Goal: Complete application form

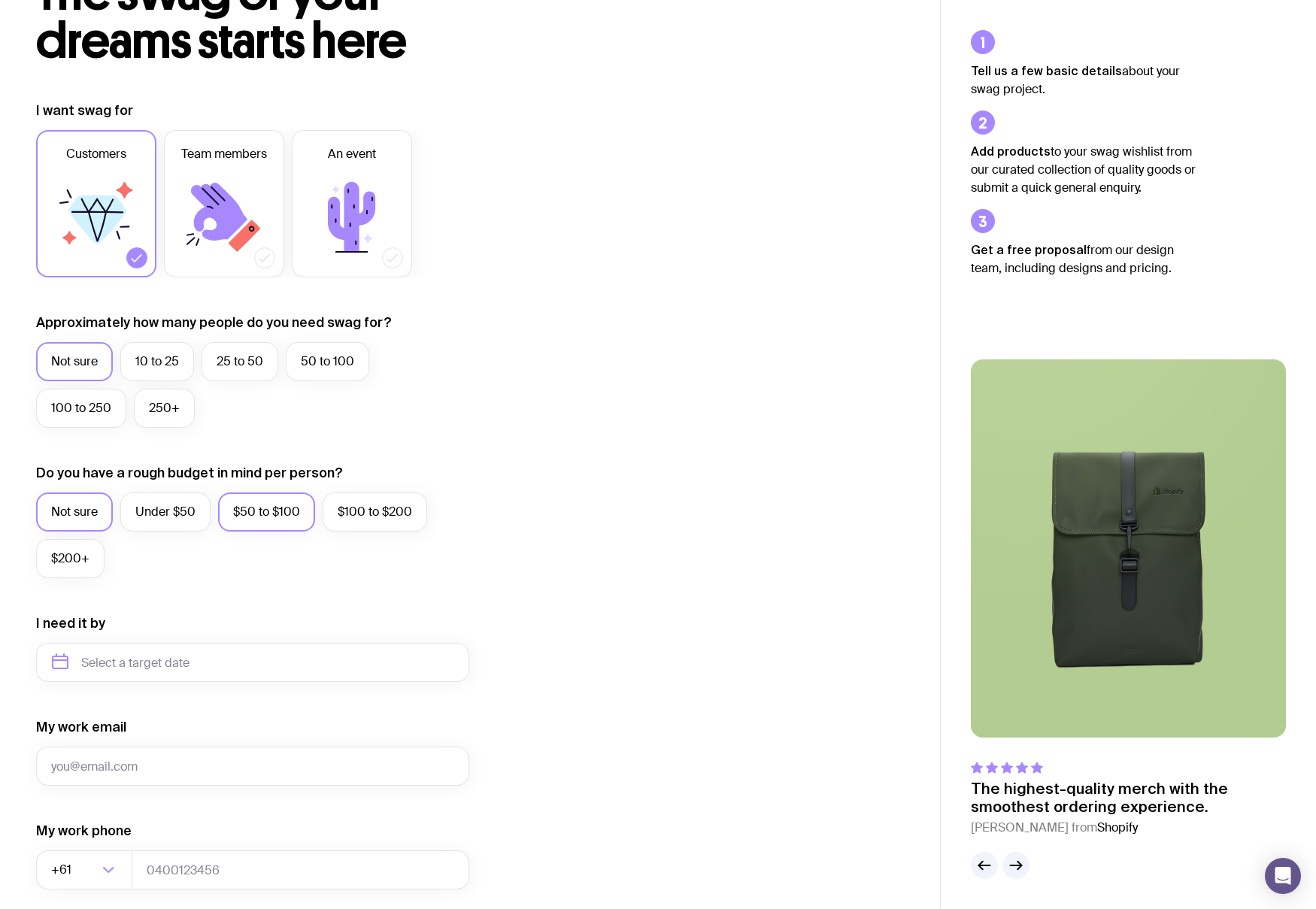
scroll to position [132, 0]
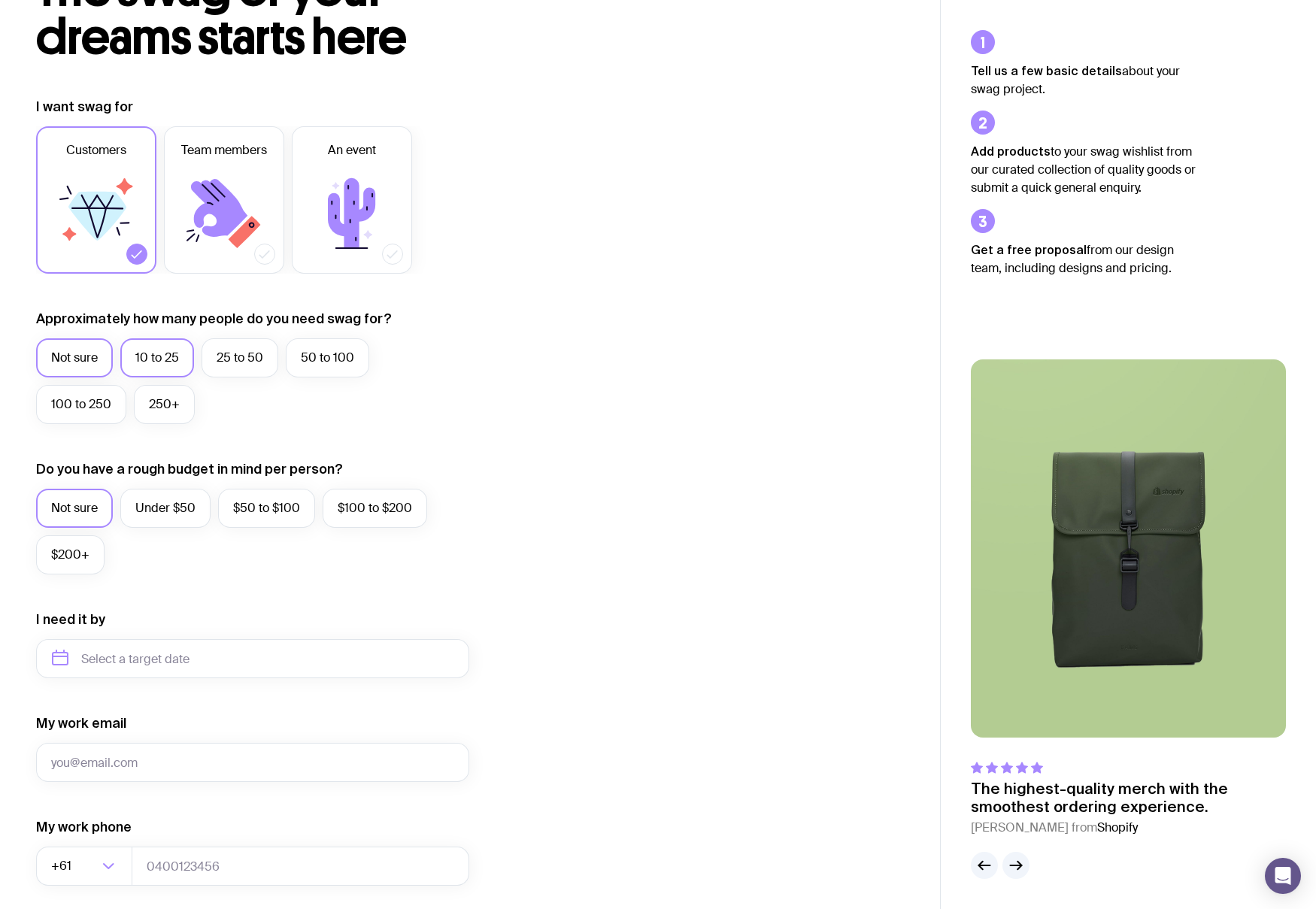
click at [170, 357] on label "10 to 25" at bounding box center [156, 358] width 74 height 39
click at [0, 0] on input "10 to 25" at bounding box center [0, 0] width 0 height 0
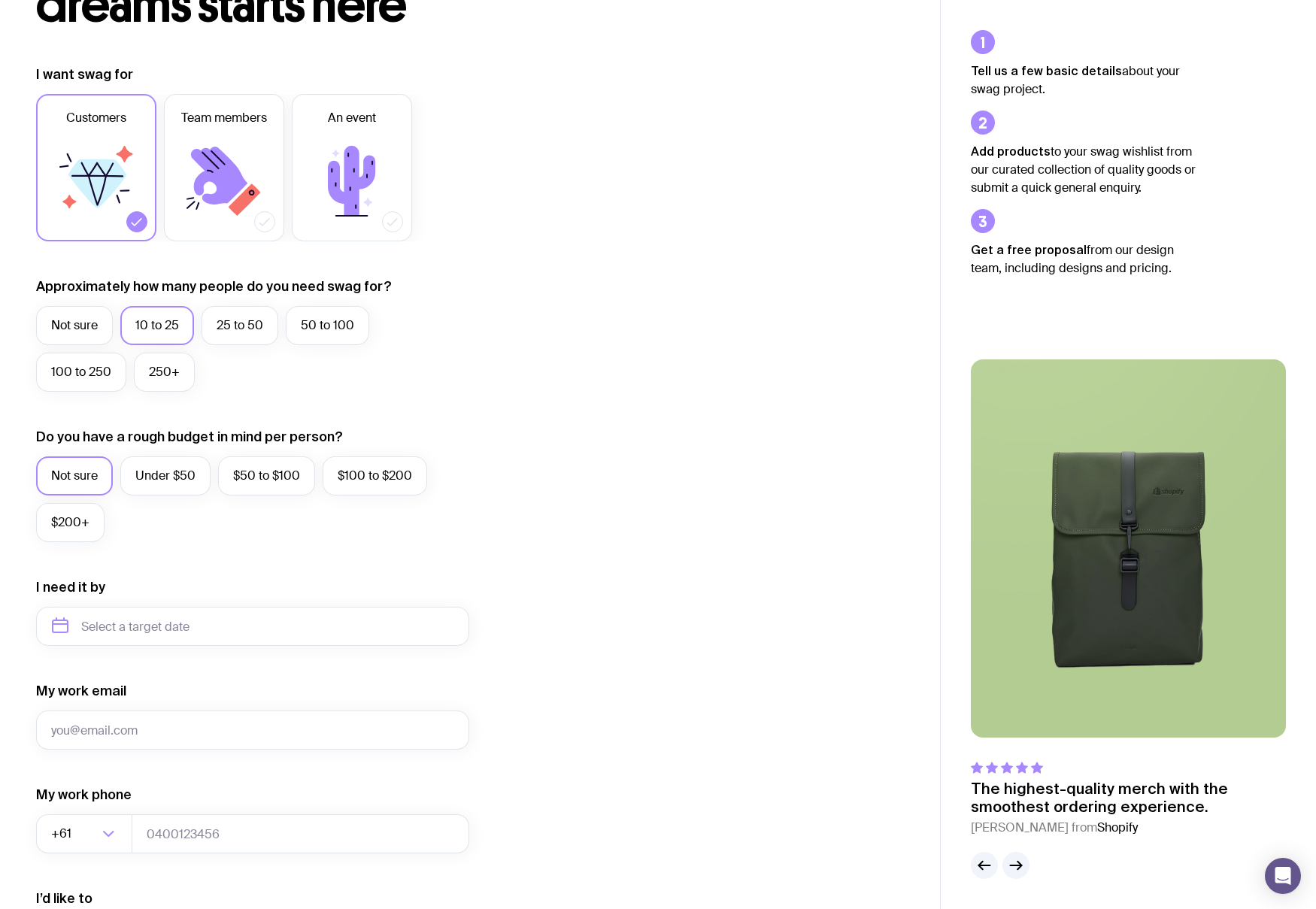
scroll to position [165, 0]
click at [262, 470] on label "$50 to $100" at bounding box center [266, 475] width 97 height 39
click at [0, 0] on input "$50 to $100" at bounding box center [0, 0] width 0 height 0
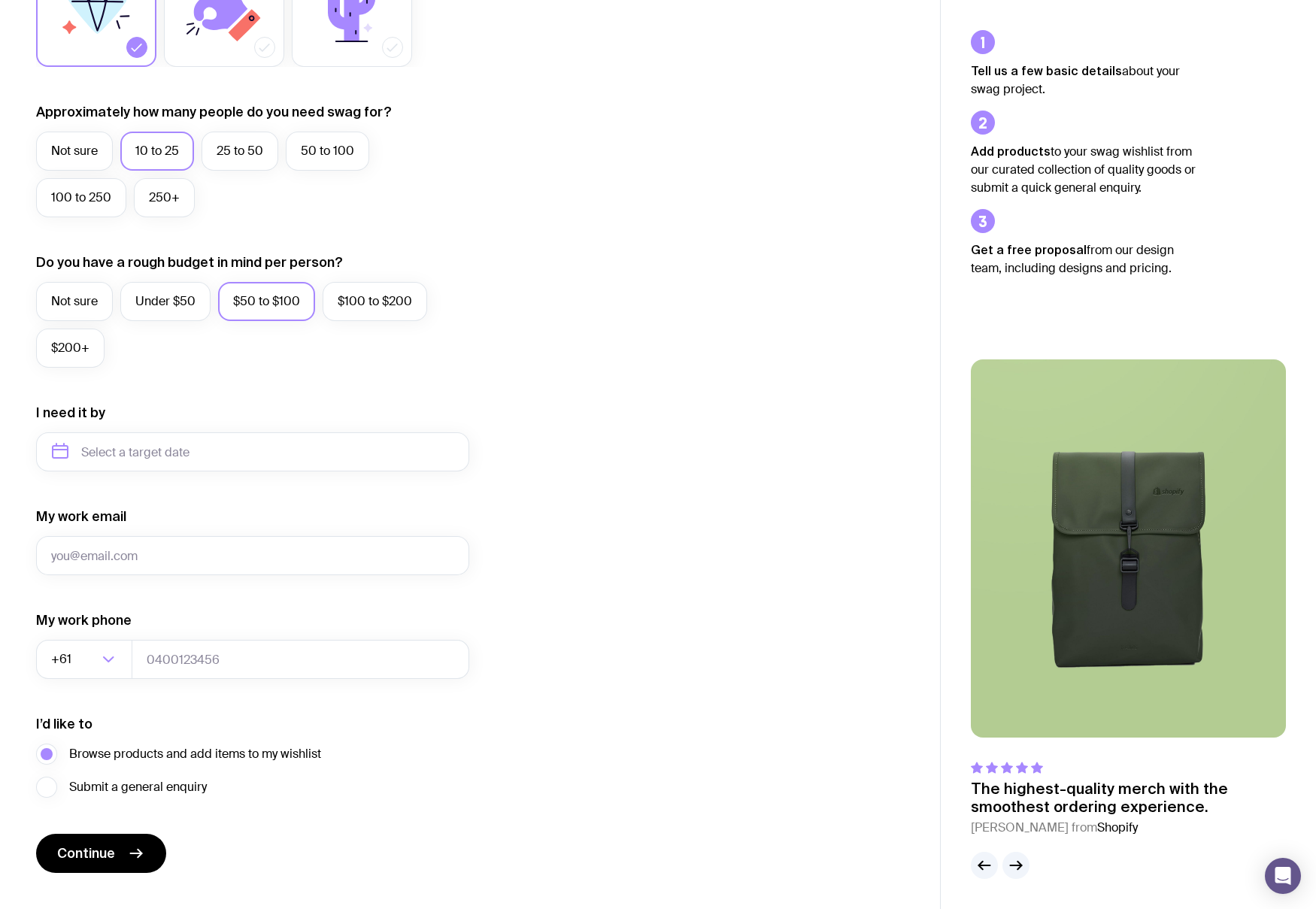
scroll to position [369, 0]
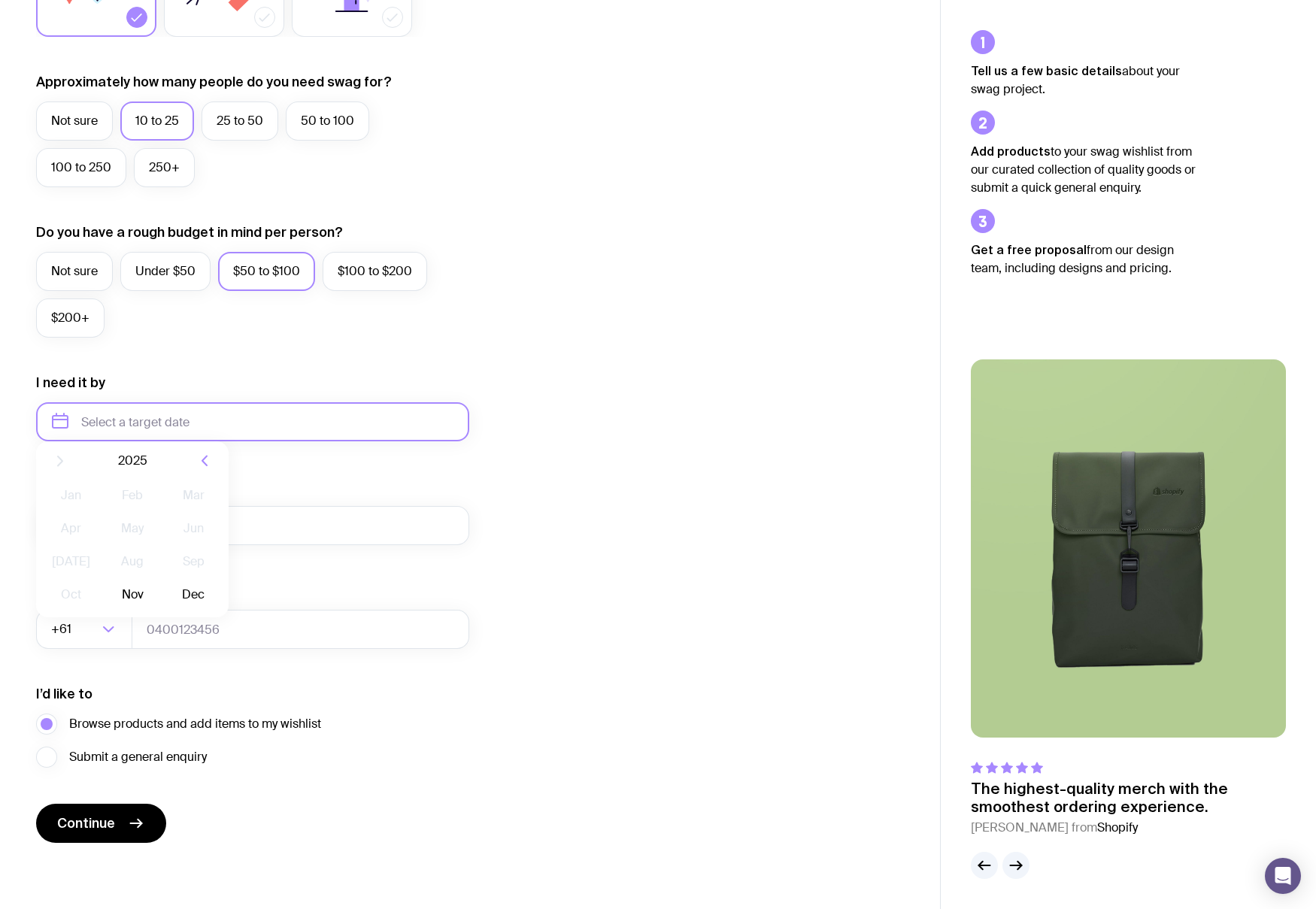
click at [173, 419] on input "text" at bounding box center [253, 422] width 433 height 39
click at [200, 469] on icon "button" at bounding box center [204, 472] width 18 height 18
click at [133, 505] on button "Feb" at bounding box center [132, 508] width 55 height 30
type input "[DATE]"
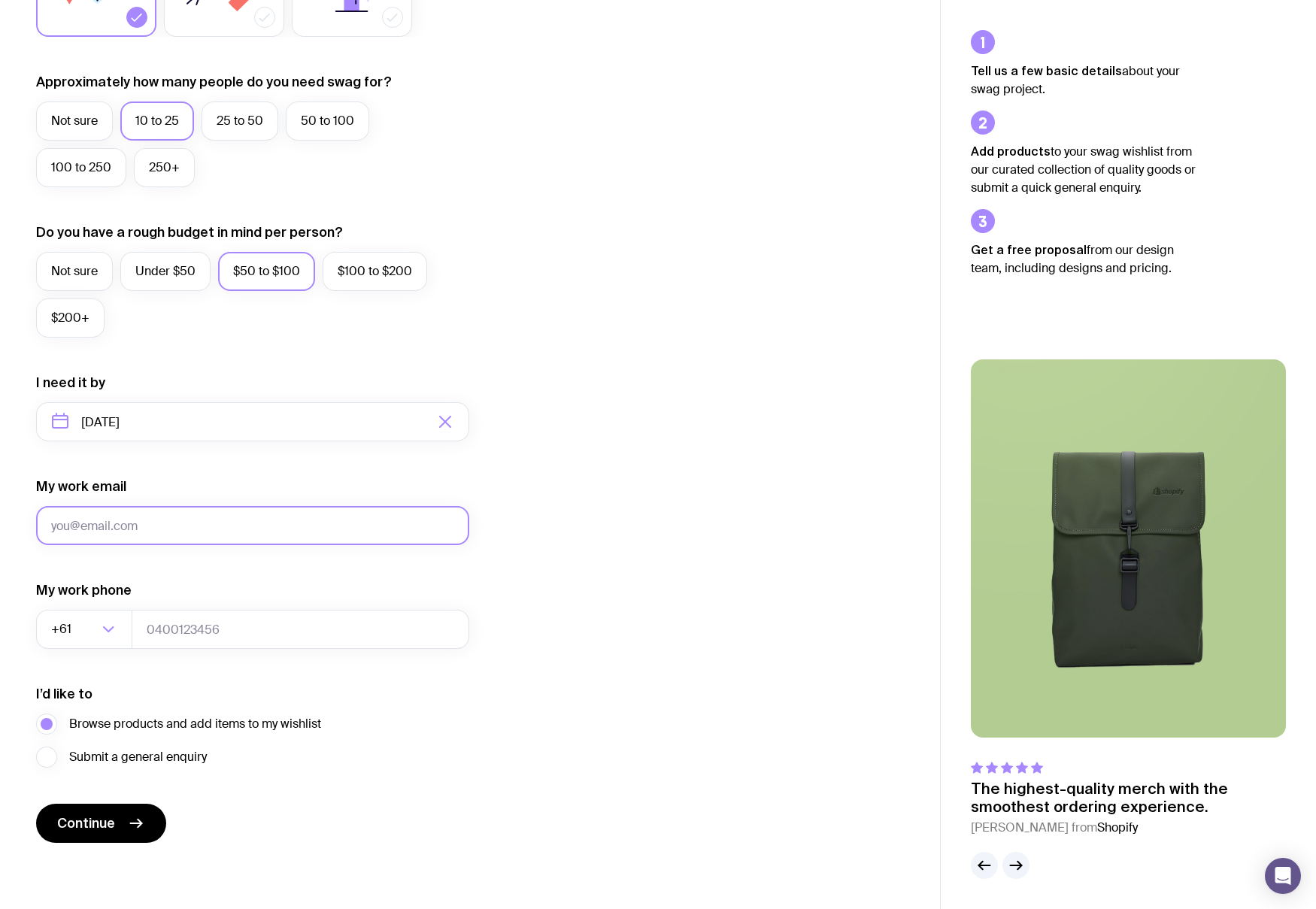
click at [181, 538] on input "My work email" at bounding box center [253, 526] width 433 height 39
click at [554, 540] on div "I want swag for Customers Team members An event Approximately how many people d…" at bounding box center [470, 352] width 868 height 982
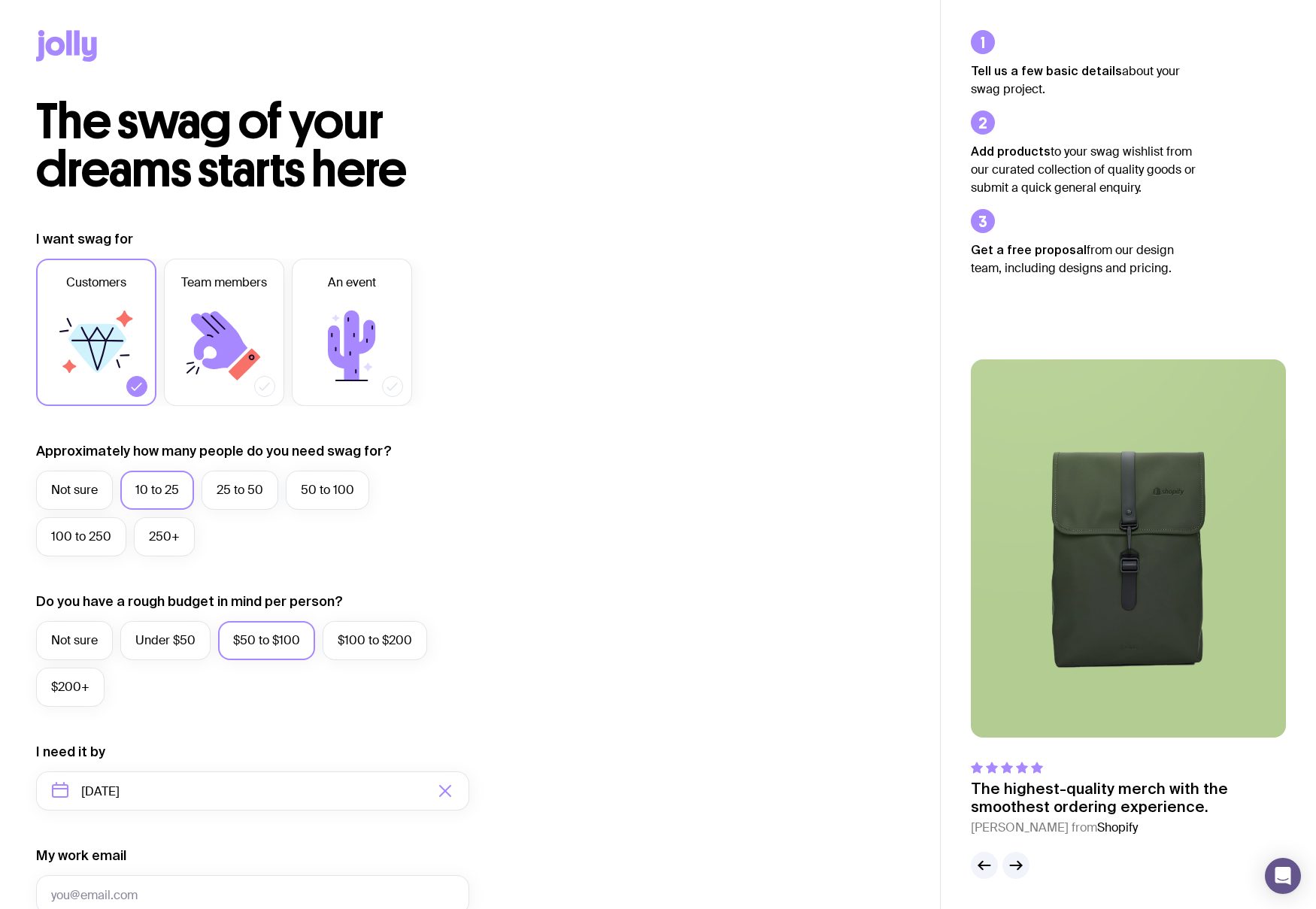
click at [75, 49] on icon at bounding box center [77, 43] width 5 height 25
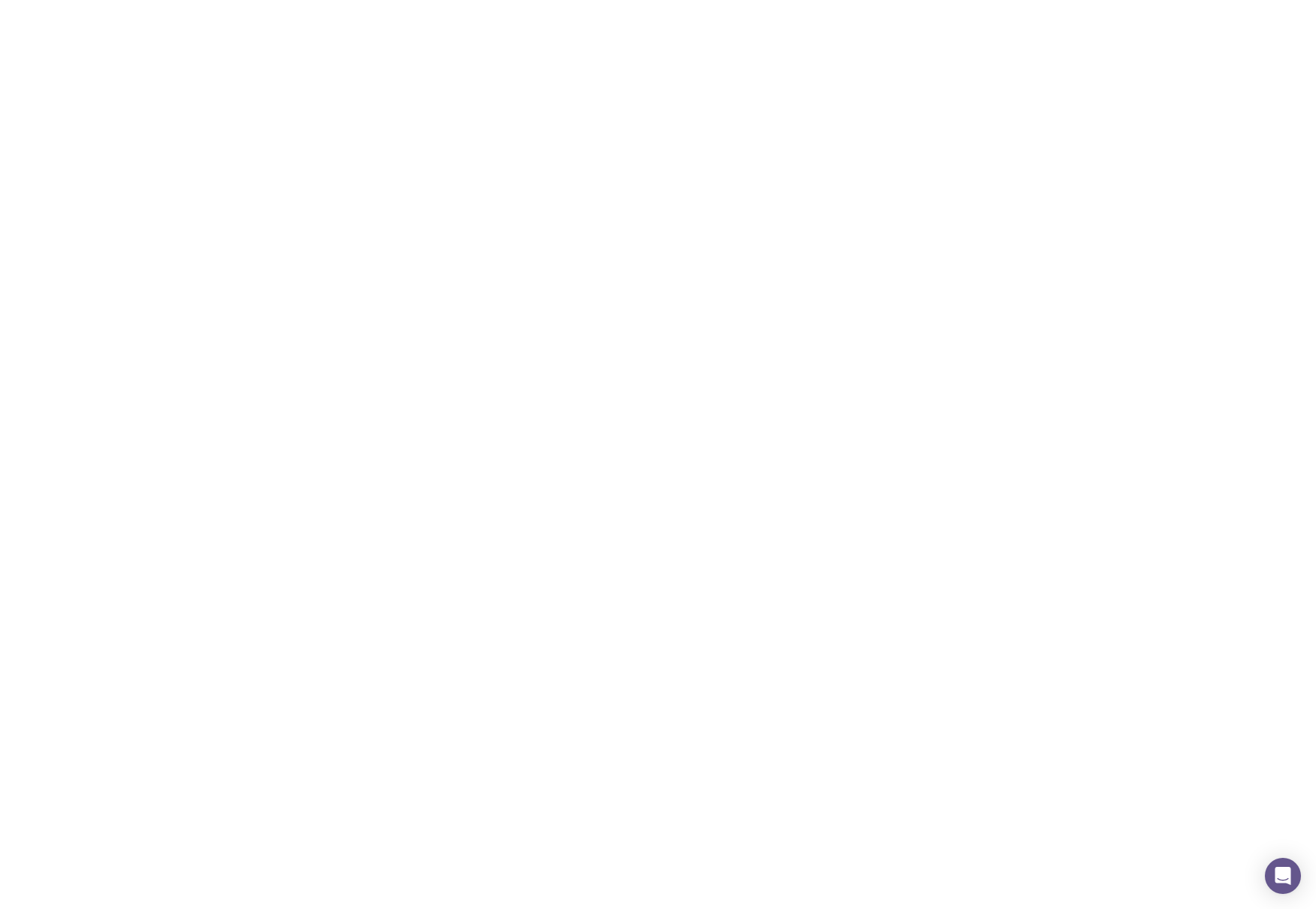
click at [71, 46] on icon at bounding box center [69, 43] width 5 height 25
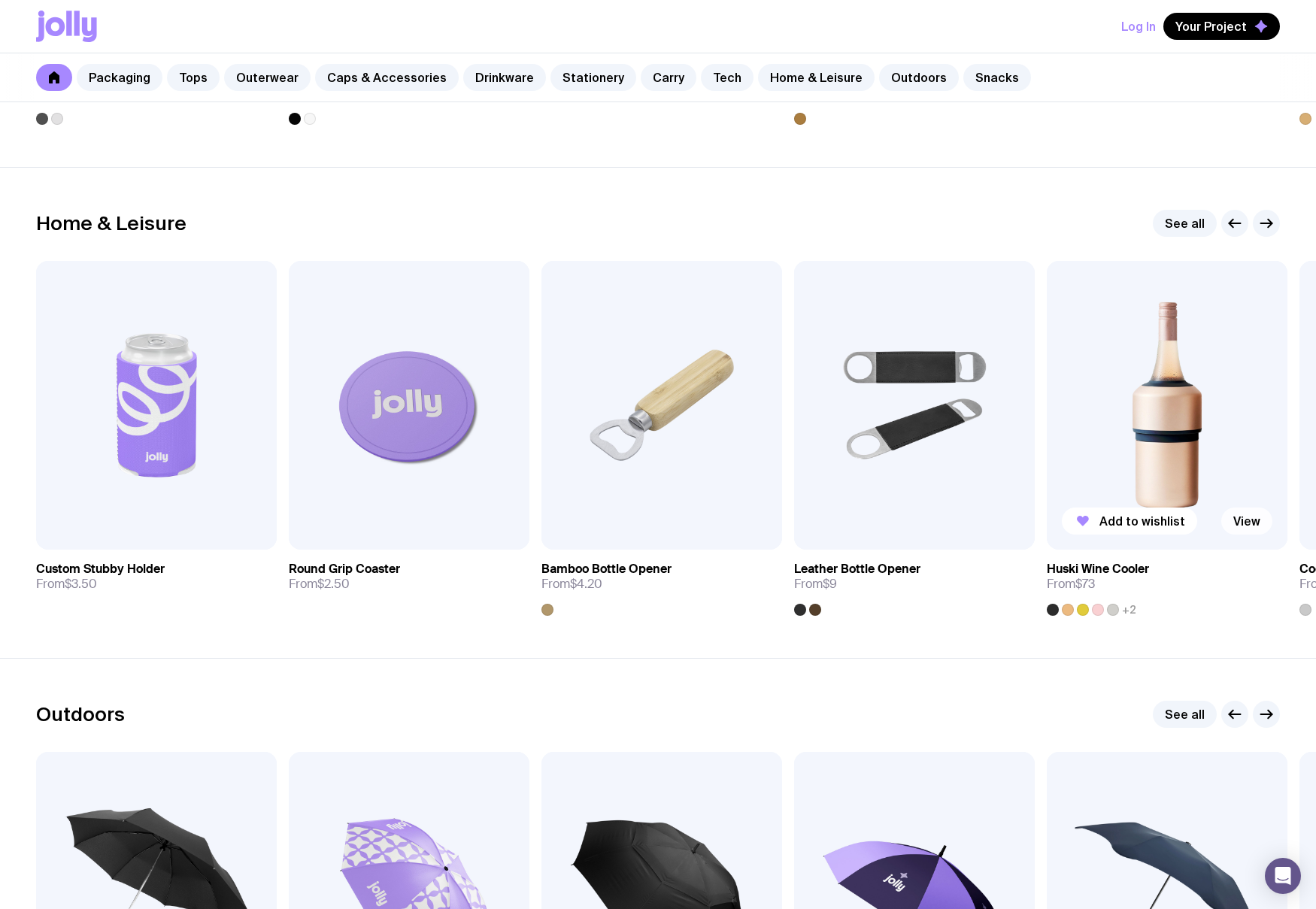
scroll to position [4062, 0]
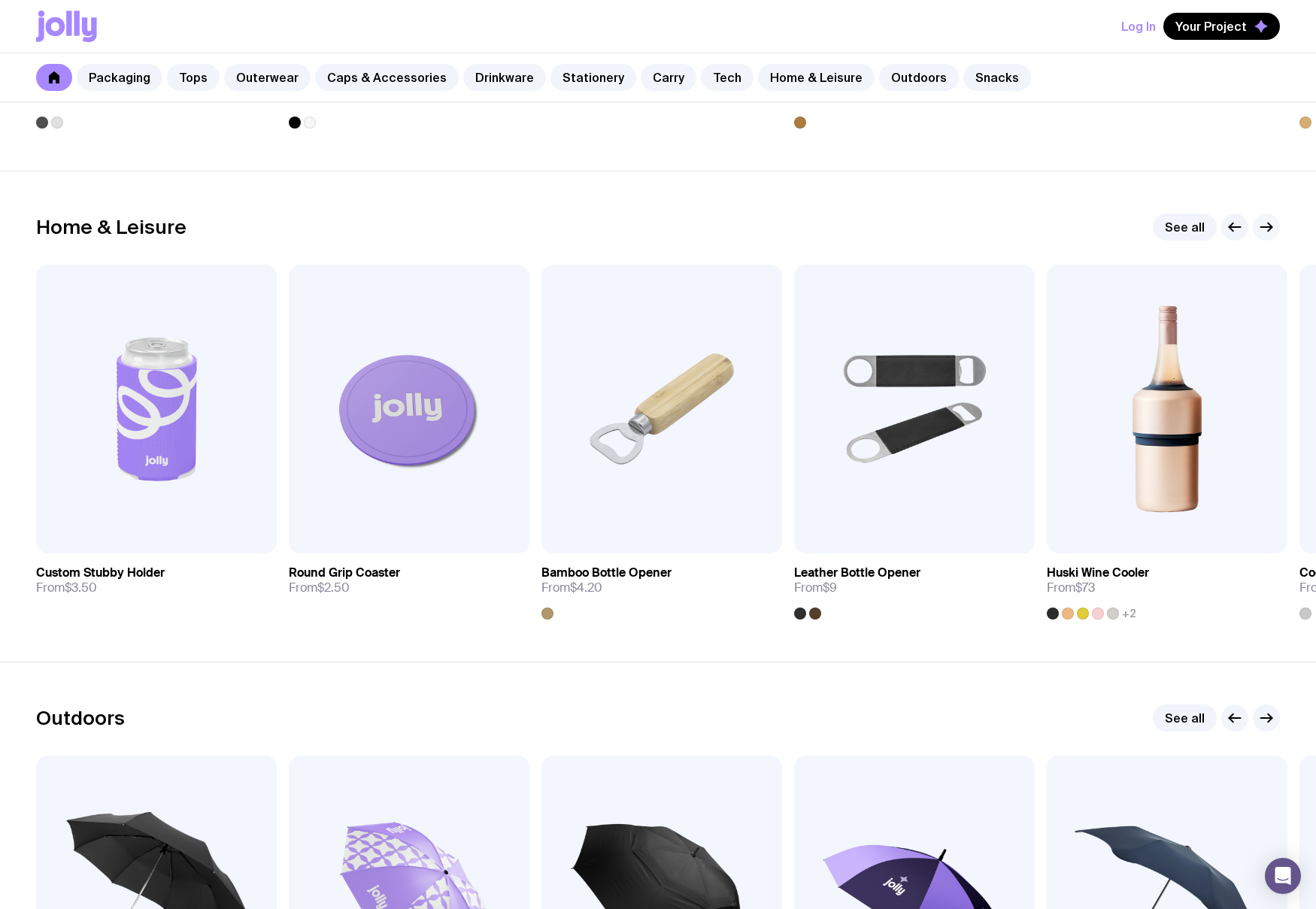
click at [1266, 224] on icon "button" at bounding box center [1266, 227] width 18 height 18
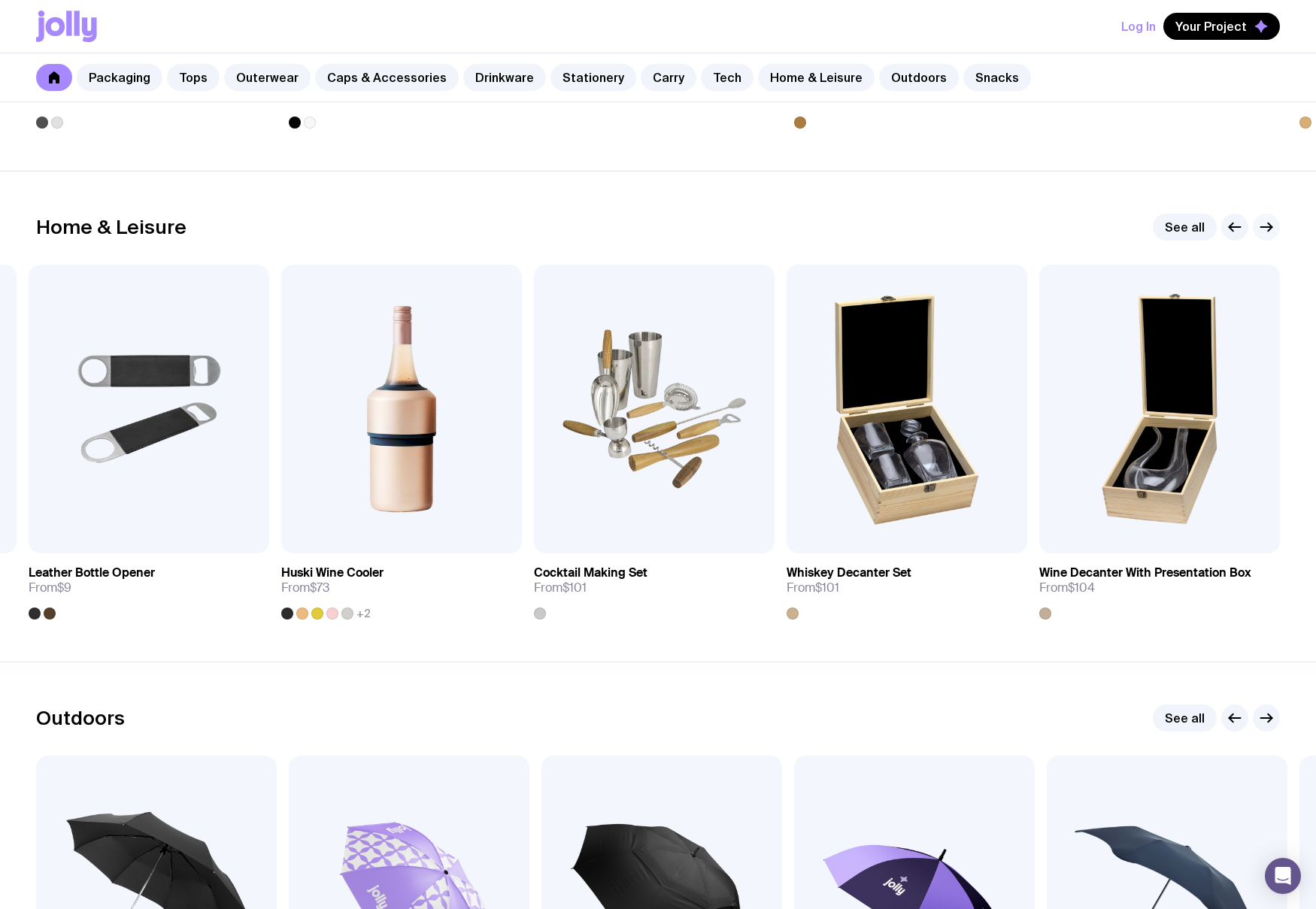
click at [1266, 224] on icon "button" at bounding box center [1266, 227] width 18 height 18
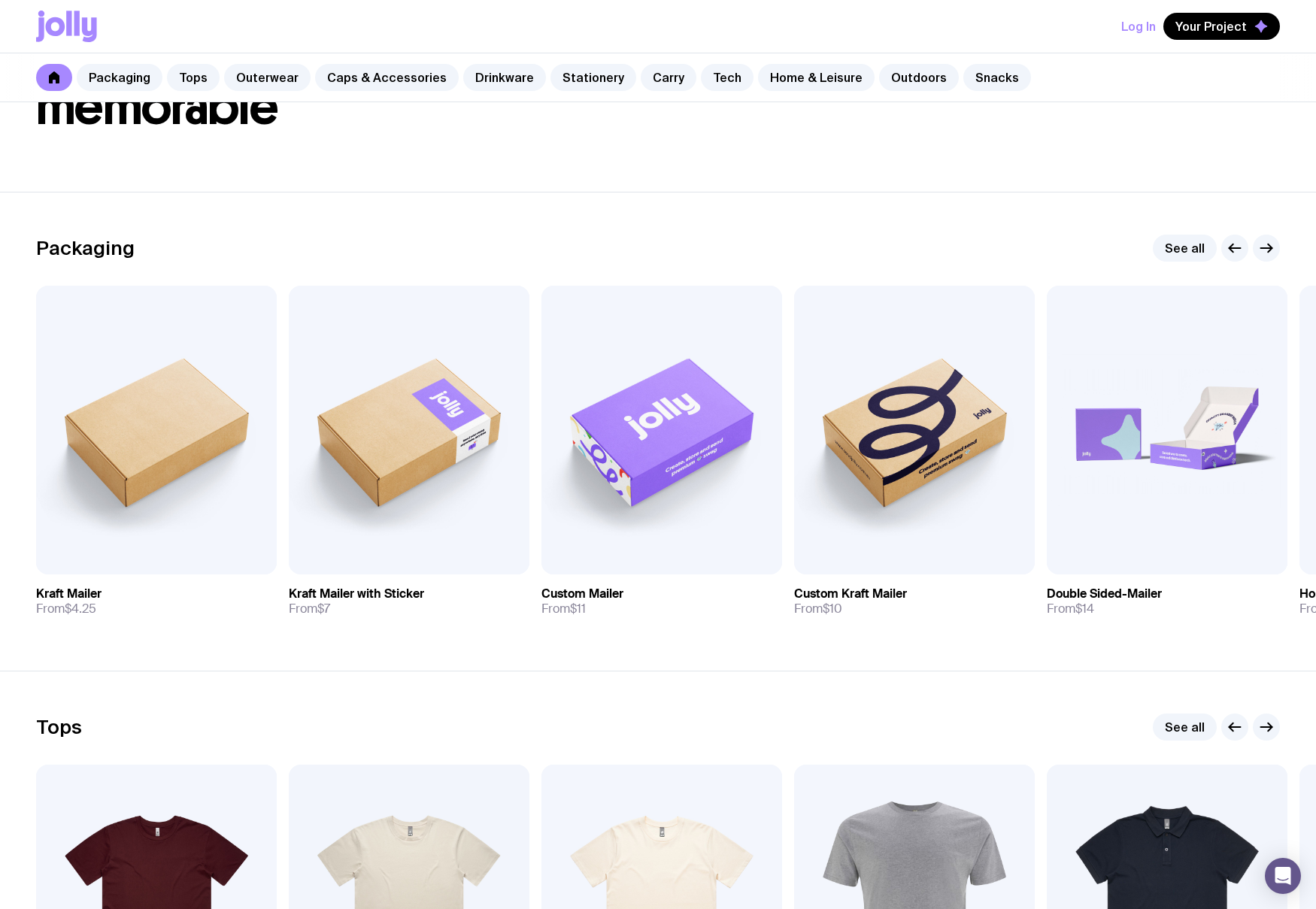
scroll to position [0, 0]
